Goal: Information Seeking & Learning: Stay updated

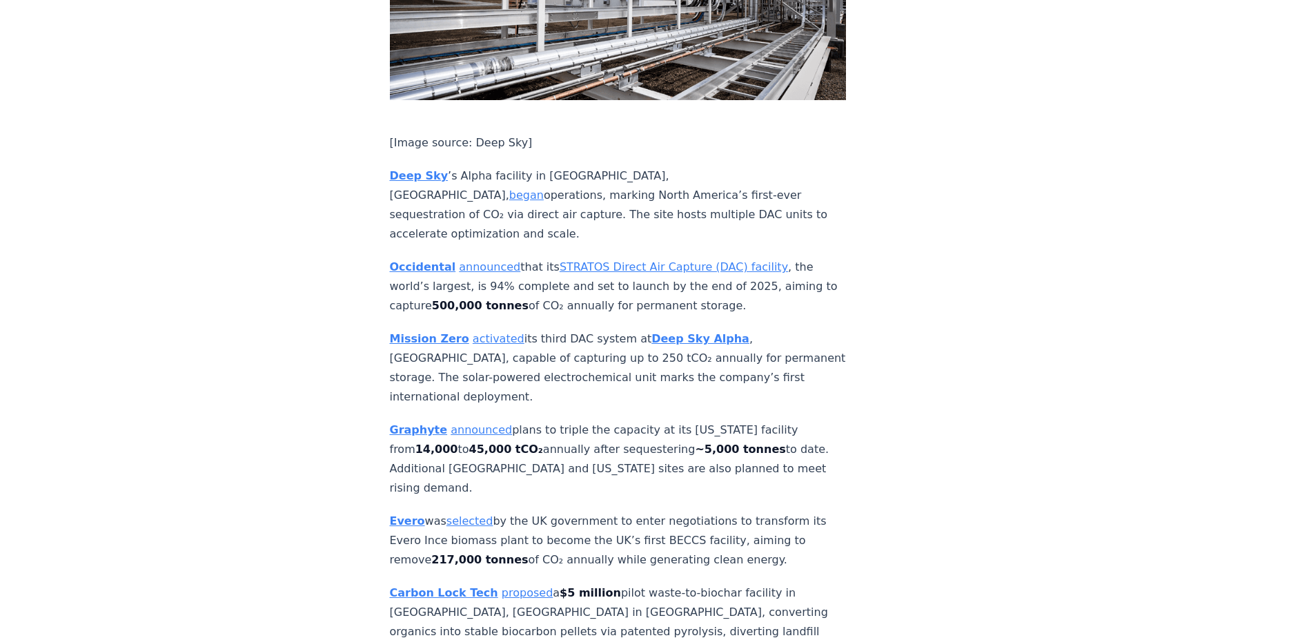
scroll to position [2416, 0]
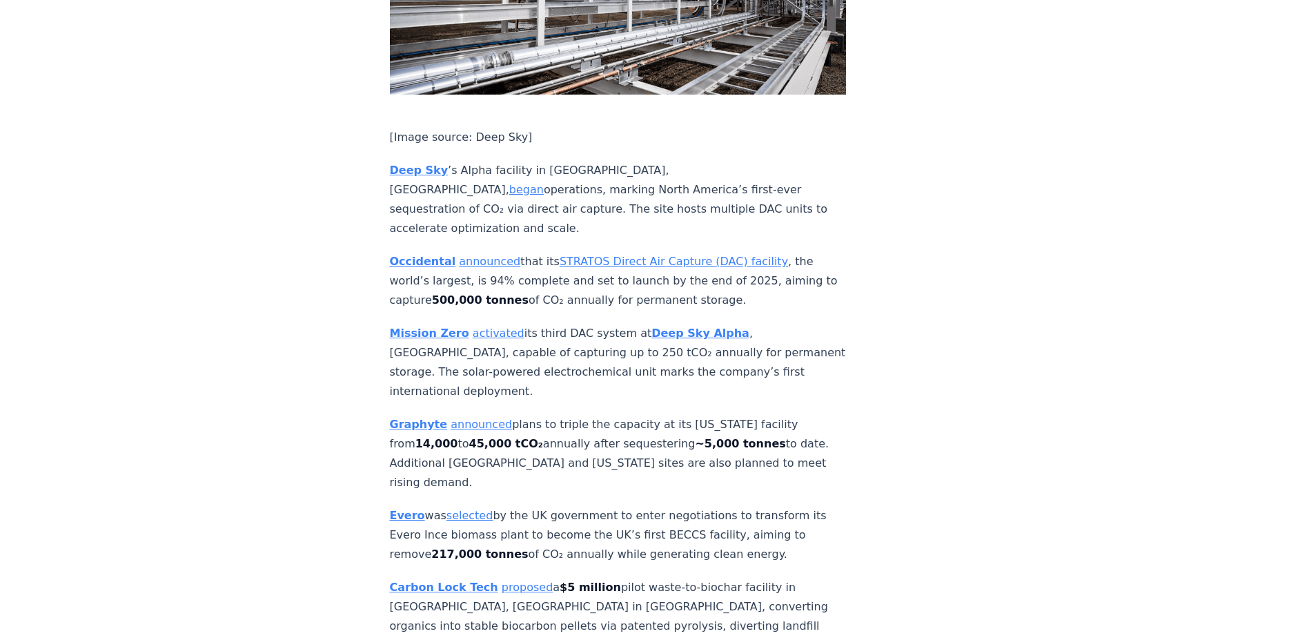
click at [544, 183] on link "began" at bounding box center [526, 189] width 35 height 13
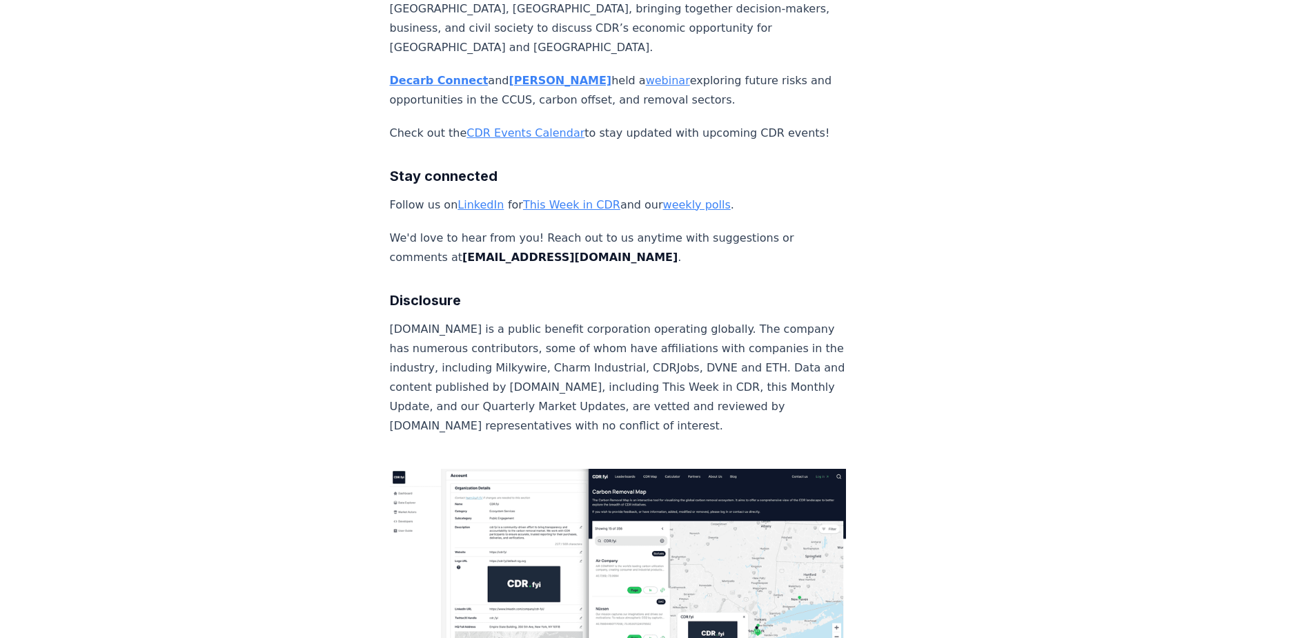
scroll to position [7679, 0]
